Goal: Browse casually

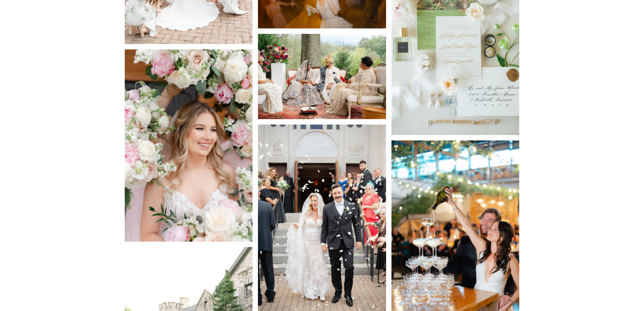
scroll to position [853, 0]
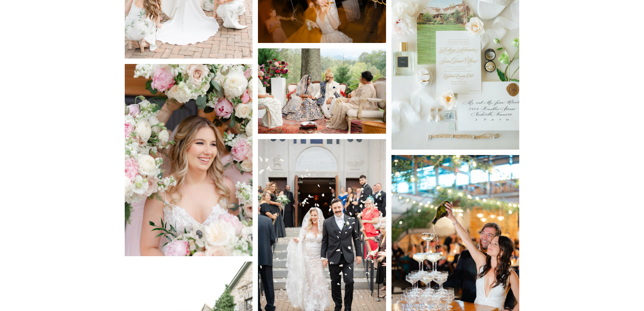
click at [215, 176] on img at bounding box center [189, 160] width 128 height 192
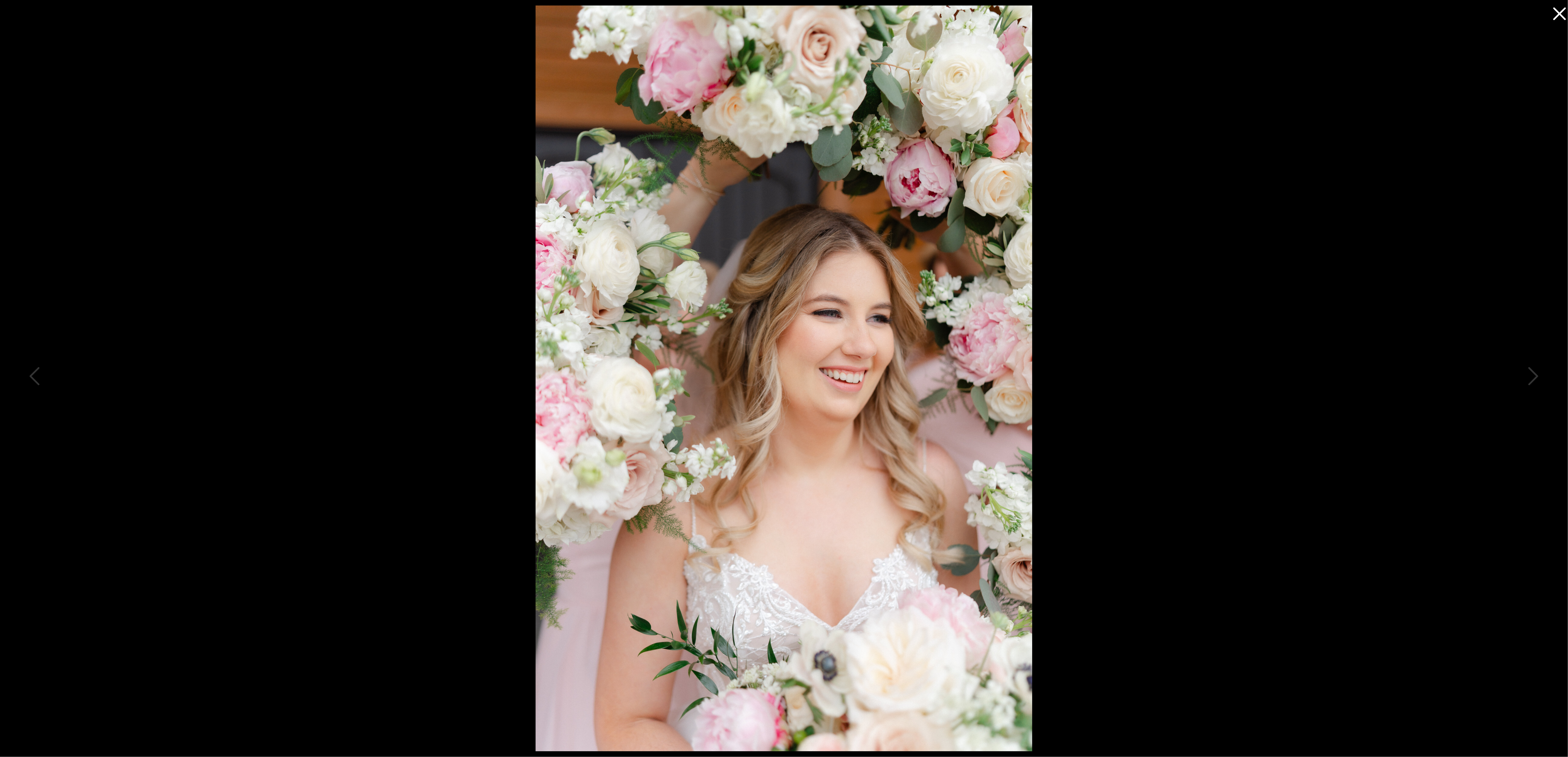
scroll to position [390, 0]
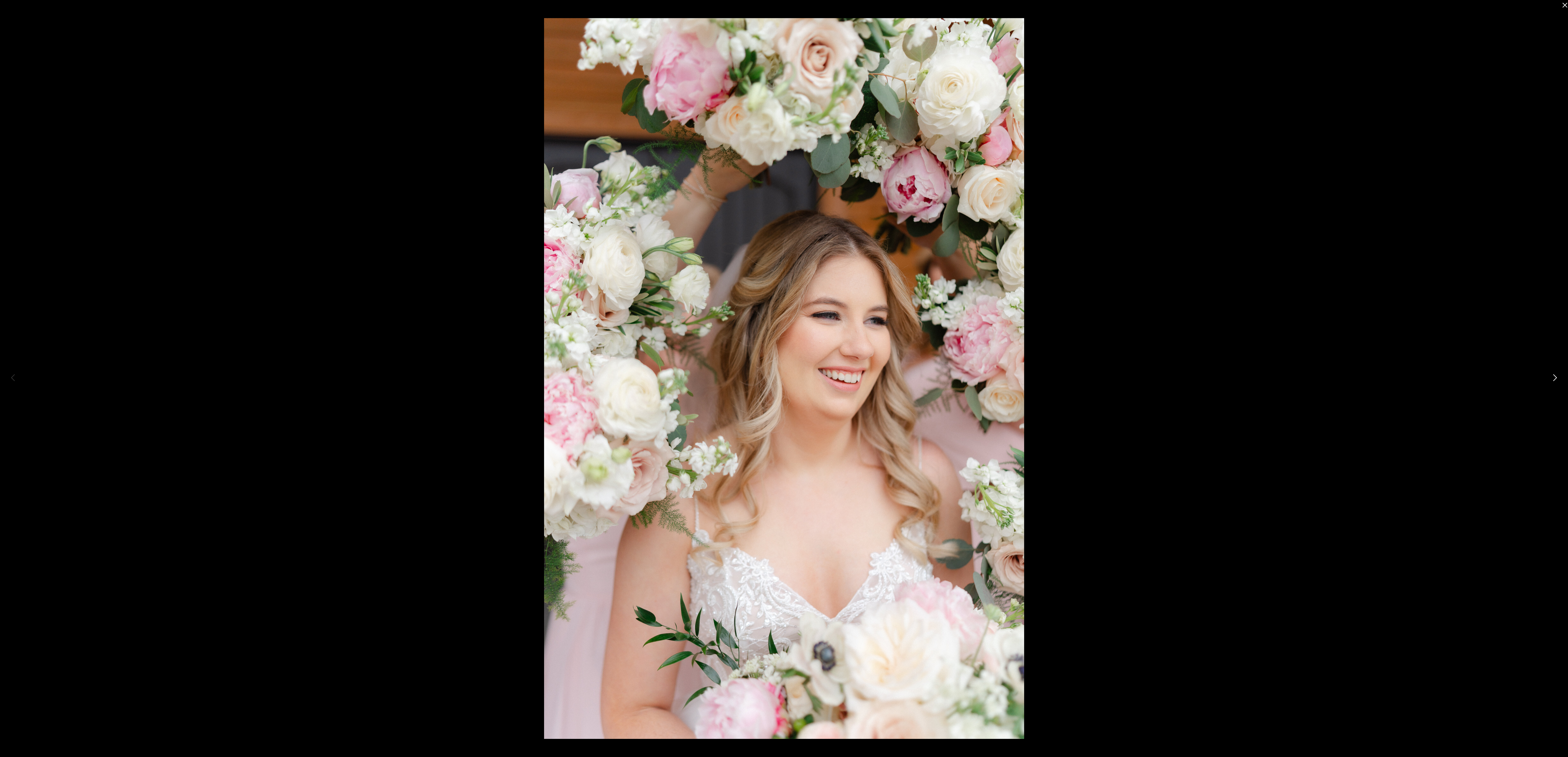
drag, startPoint x: 1007, startPoint y: 349, endPoint x: 914, endPoint y: 370, distance: 95.3
click at [392, 189] on img at bounding box center [784, 378] width 480 height 720
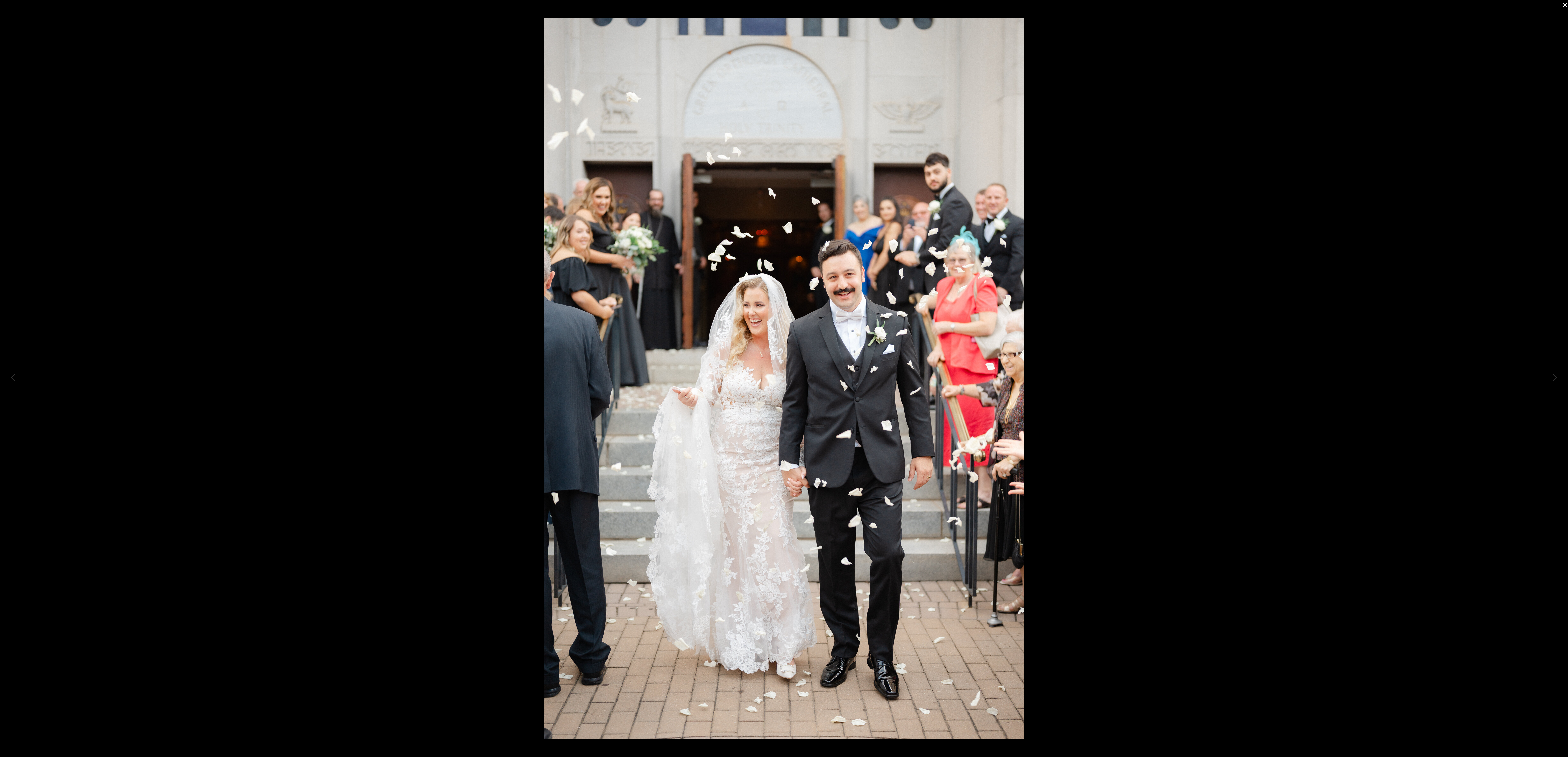
drag, startPoint x: 837, startPoint y: 364, endPoint x: 841, endPoint y: 359, distance: 6.4
drag, startPoint x: 750, startPoint y: 387, endPoint x: 719, endPoint y: 400, distance: 33.6
drag, startPoint x: 719, startPoint y: 398, endPoint x: 719, endPoint y: 395, distance: 3.0
drag, startPoint x: 724, startPoint y: 392, endPoint x: 713, endPoint y: 396, distance: 11.7
drag, startPoint x: 713, startPoint y: 396, endPoint x: 689, endPoint y: 417, distance: 31.9
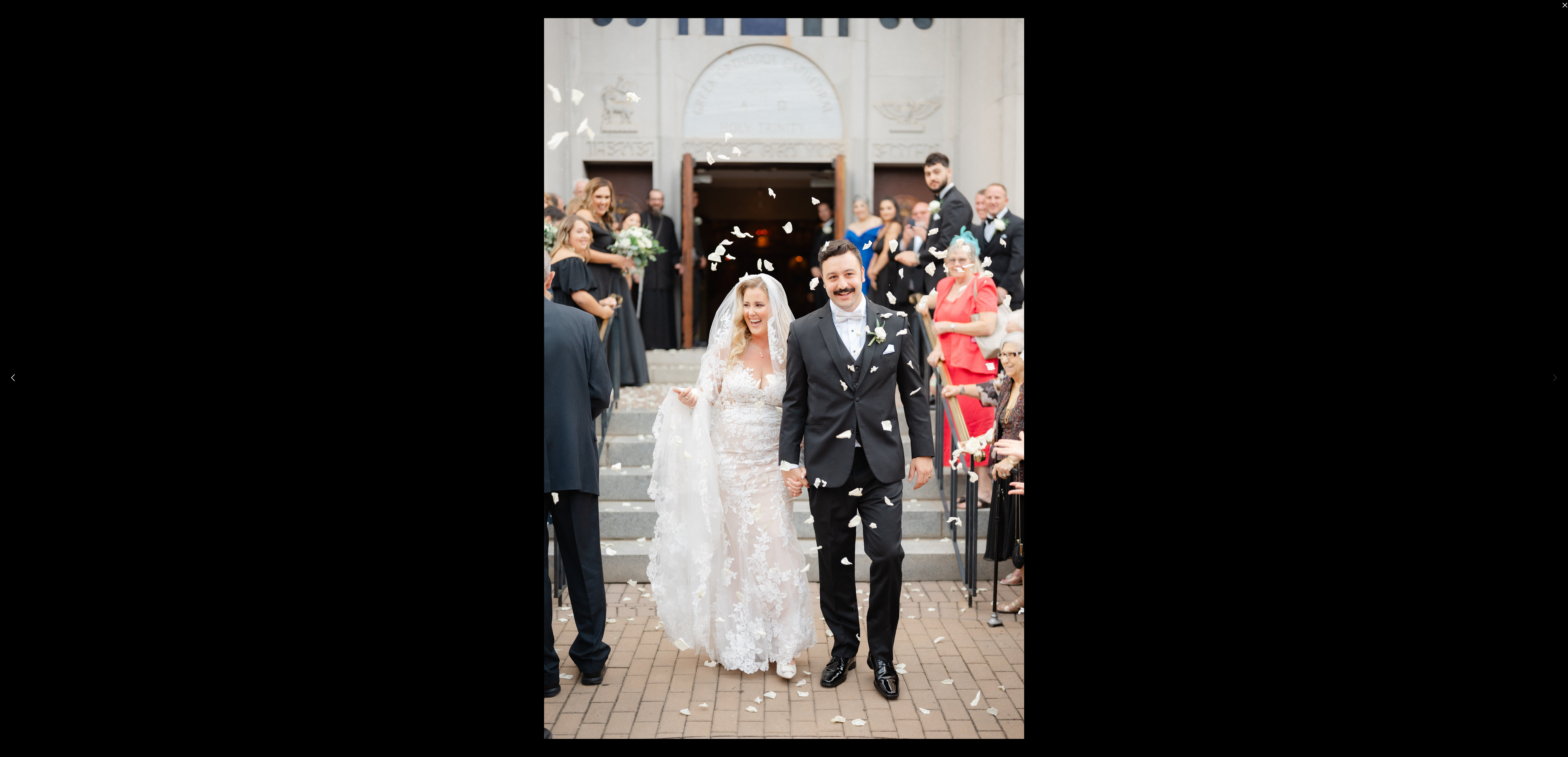
drag, startPoint x: 689, startPoint y: 417, endPoint x: 668, endPoint y: 421, distance: 21.4
drag, startPoint x: 668, startPoint y: 421, endPoint x: 650, endPoint y: 423, distance: 18.1
drag, startPoint x: 650, startPoint y: 423, endPoint x: 638, endPoint y: 423, distance: 12.0
drag, startPoint x: 638, startPoint y: 423, endPoint x: 627, endPoint y: 421, distance: 11.2
drag, startPoint x: 629, startPoint y: 418, endPoint x: 631, endPoint y: 398, distance: 20.1
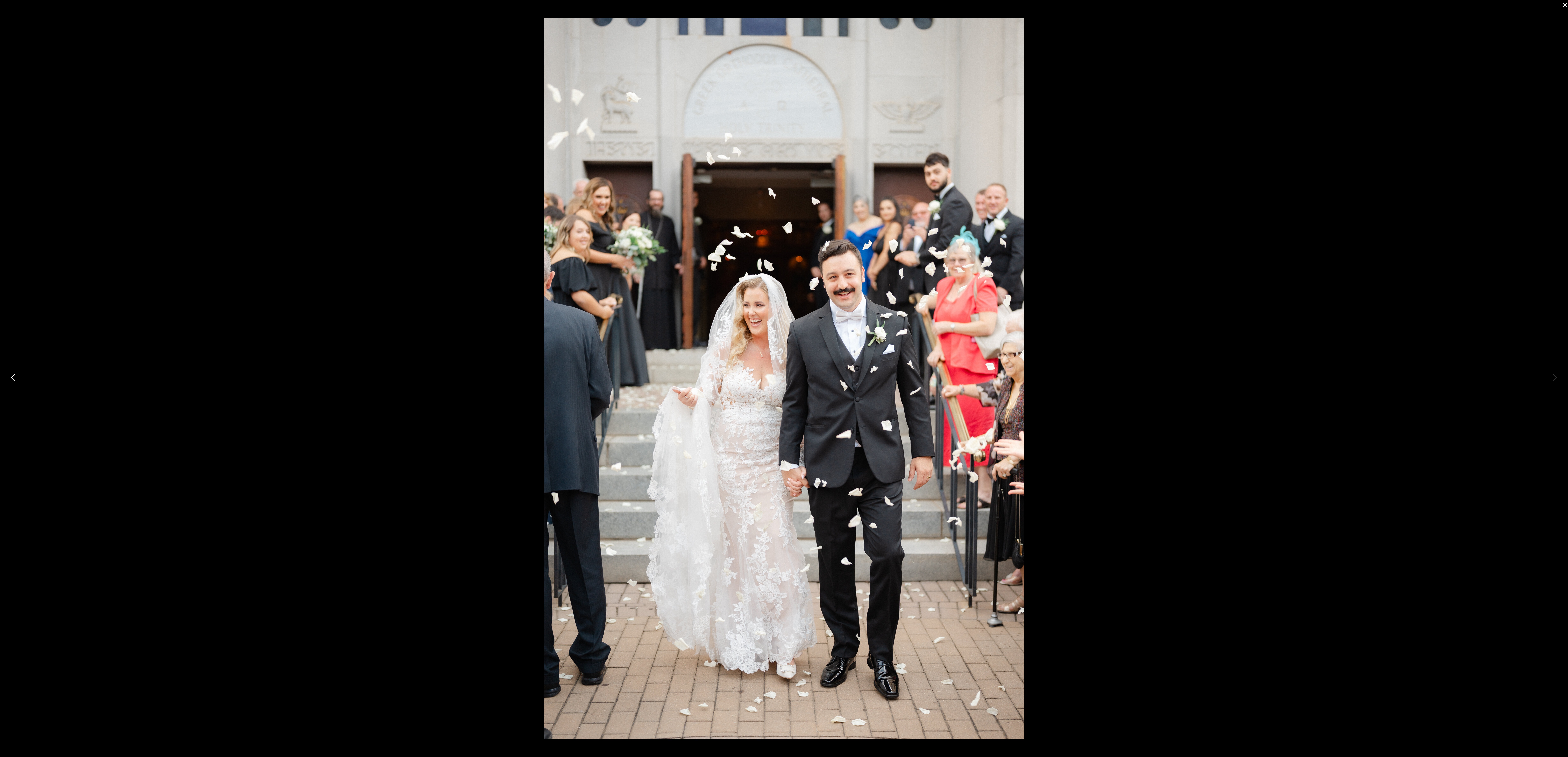
drag, startPoint x: 631, startPoint y: 398, endPoint x: 215, endPoint y: 351, distance: 418.6
click at [16, 189] on div at bounding box center [784, 378] width 1568 height 757
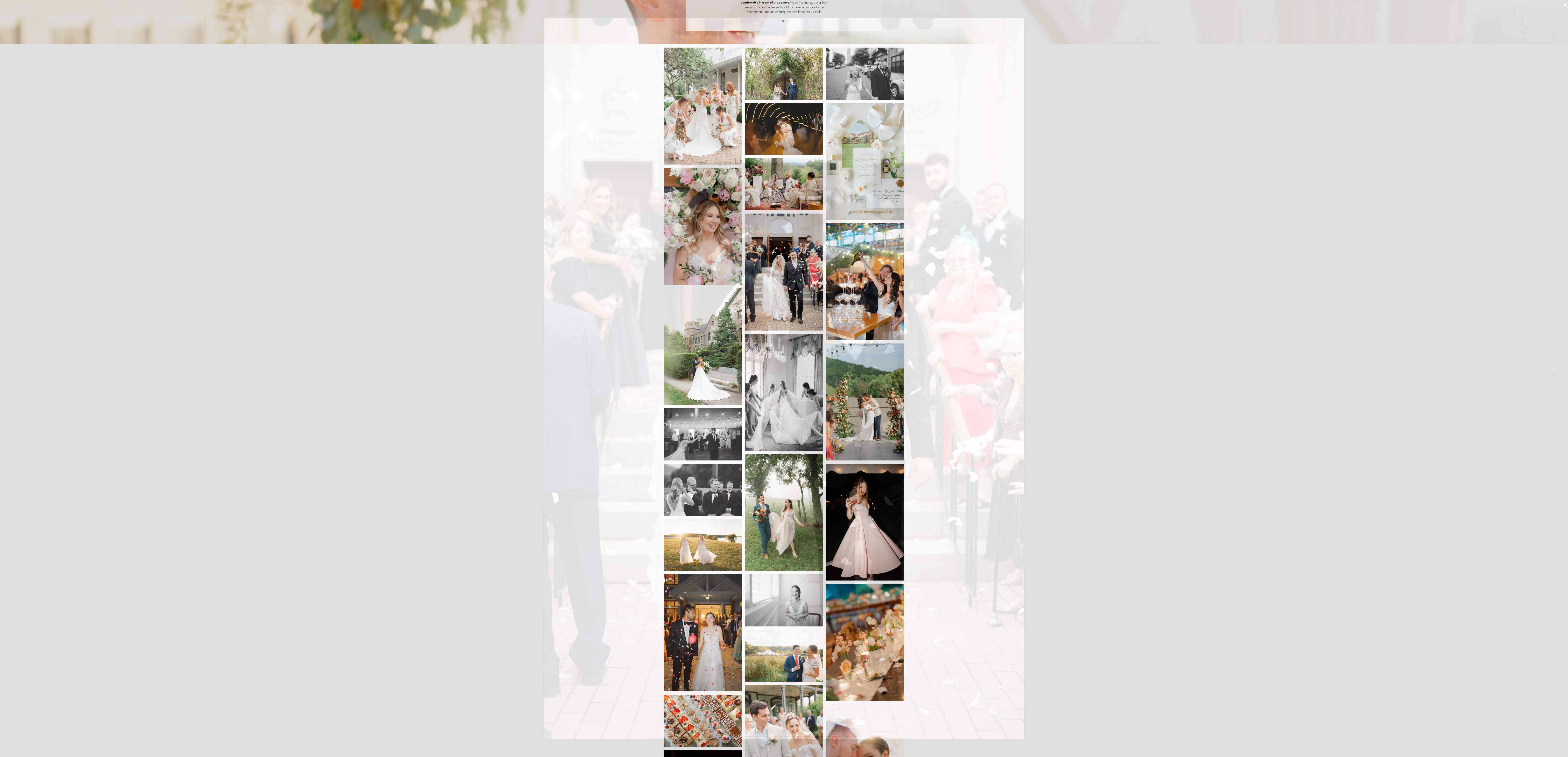
click at [16, 189] on div at bounding box center [784, 378] width 1568 height 757
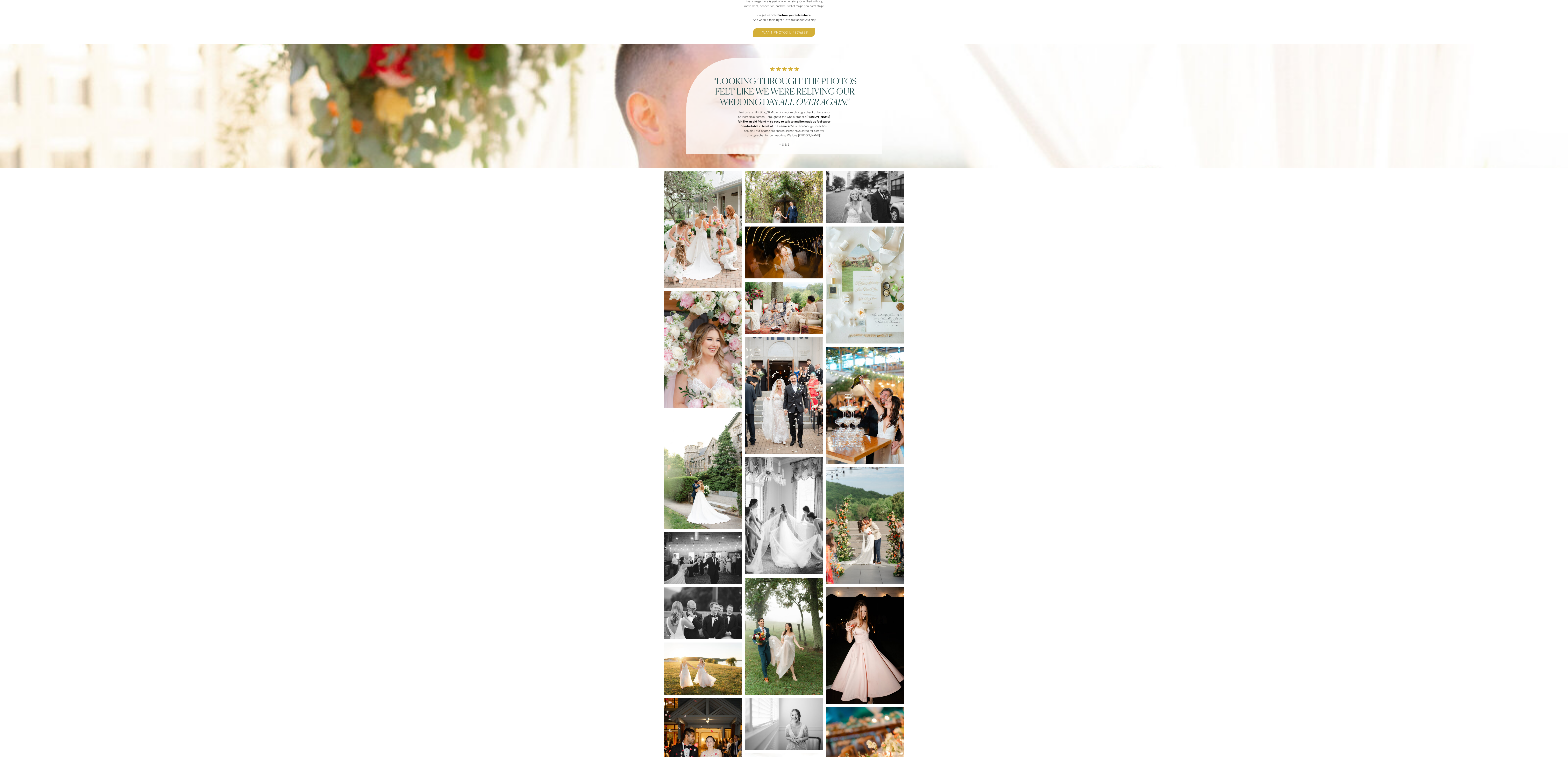
scroll to position [0, 0]
